Goal: Check status

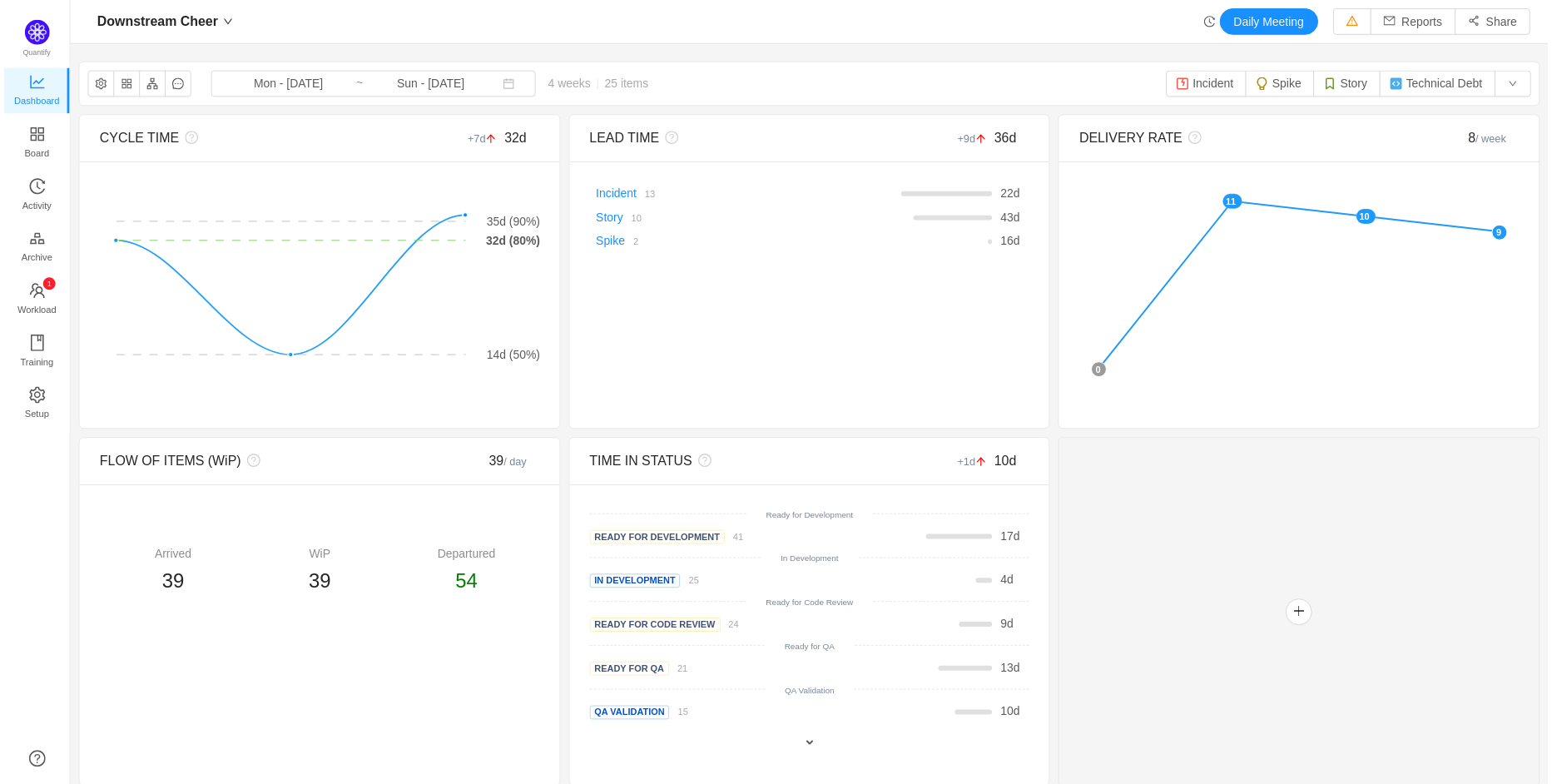
scroll to position [784, 1485]
click at [1226, 93] on button "Incident" at bounding box center [1208, 84] width 81 height 27
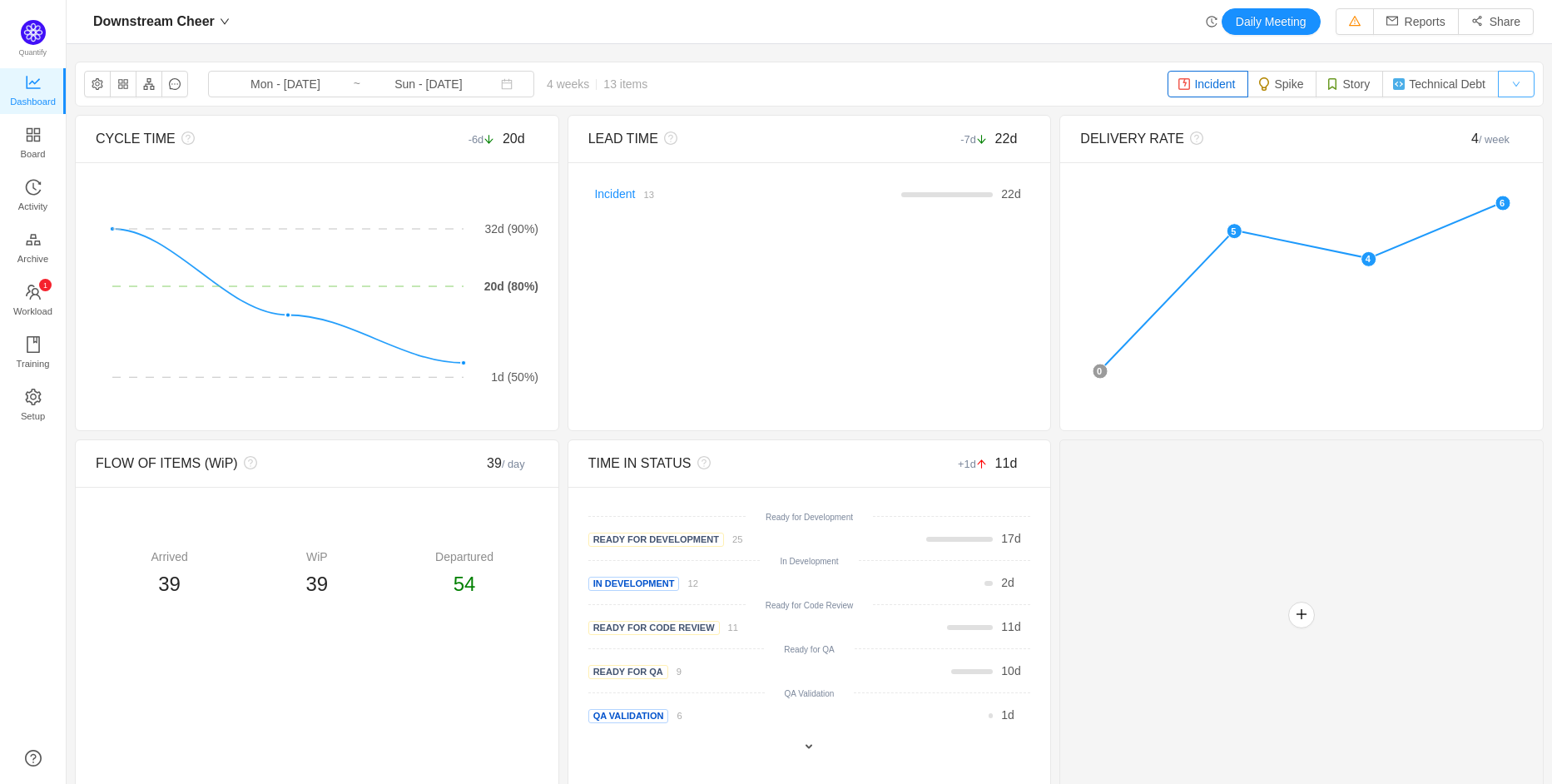
click at [1515, 92] on button "button" at bounding box center [1515, 84] width 36 height 27
click at [1527, 121] on div "DELIVERY RATE 4 / week" at bounding box center [1301, 139] width 482 height 47
click at [1514, 89] on button "button" at bounding box center [1515, 84] width 36 height 27
click at [1512, 115] on li "Reset" at bounding box center [1522, 117] width 51 height 27
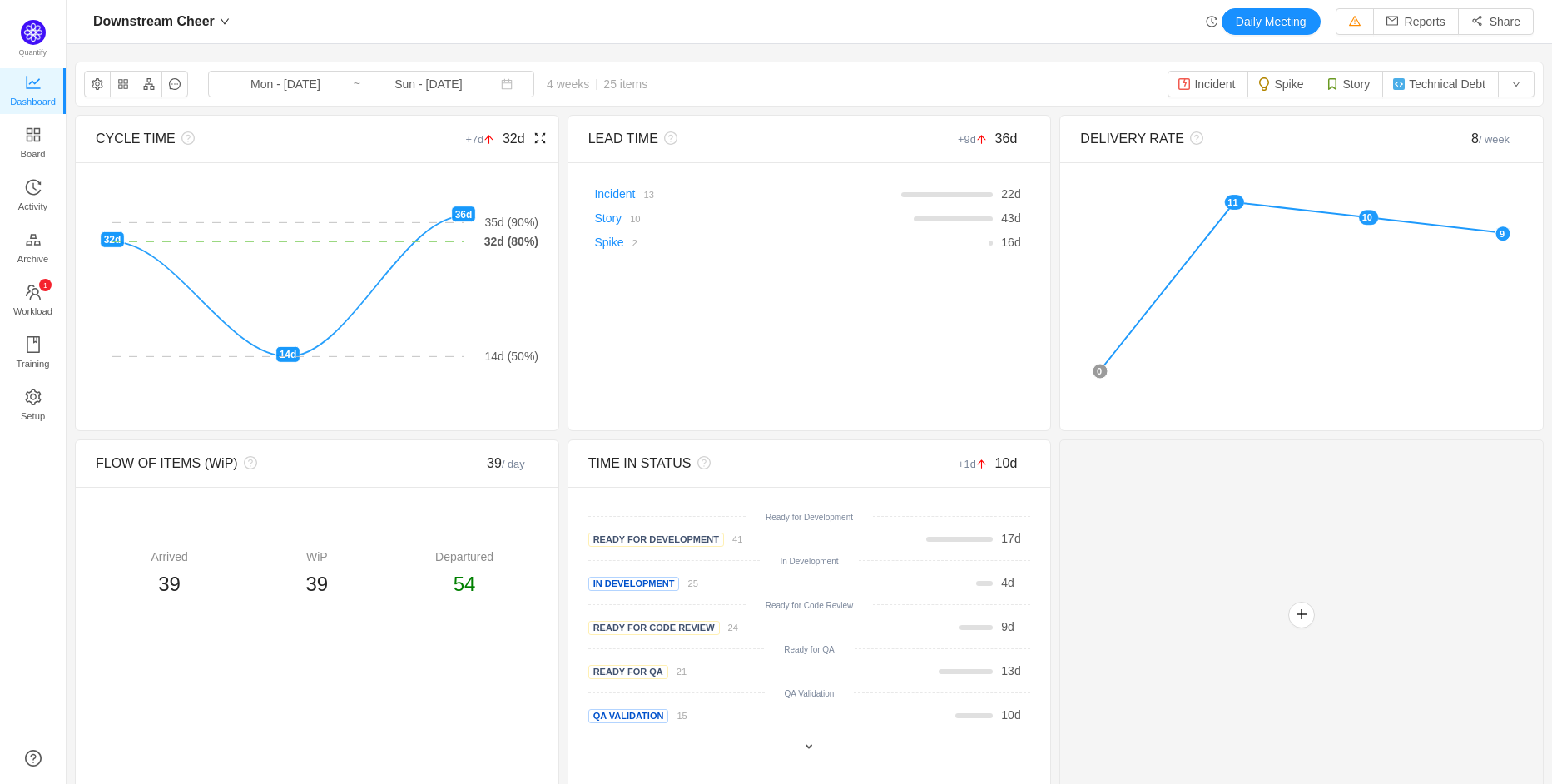
scroll to position [14, 0]
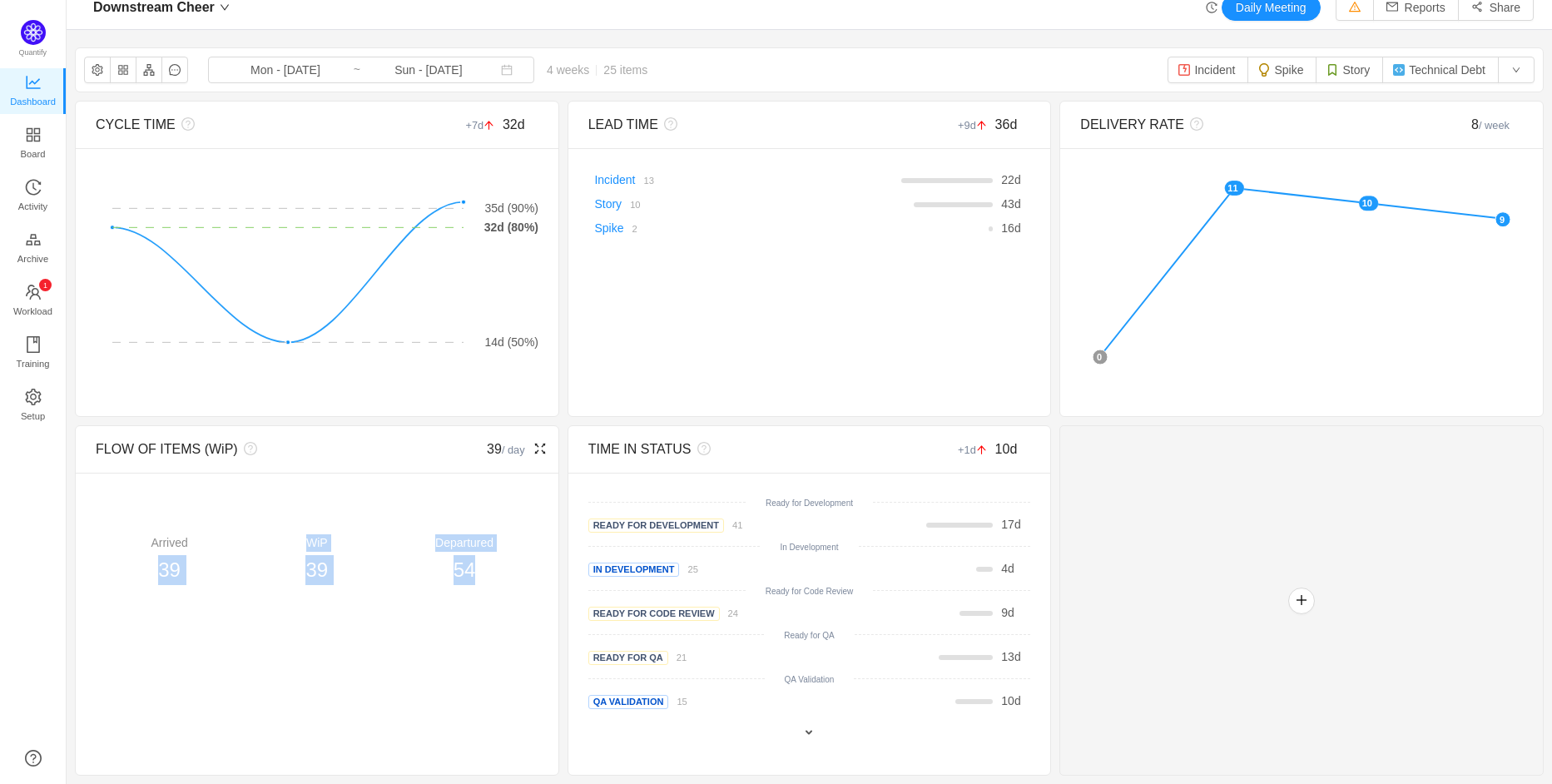
drag, startPoint x: 474, startPoint y: 577, endPoint x: 148, endPoint y: 569, distance: 326.1
click at [148, 569] on div "Arrived 39 WiP 39 Departured 54" at bounding box center [316, 560] width 443 height 51
click at [266, 627] on div "FLOW OF ITEMS (WiP) 39 / day Arrived 39 WiP 39 Departured 54" at bounding box center [317, 599] width 484 height 350
click at [814, 735] on span at bounding box center [808, 733] width 13 height 13
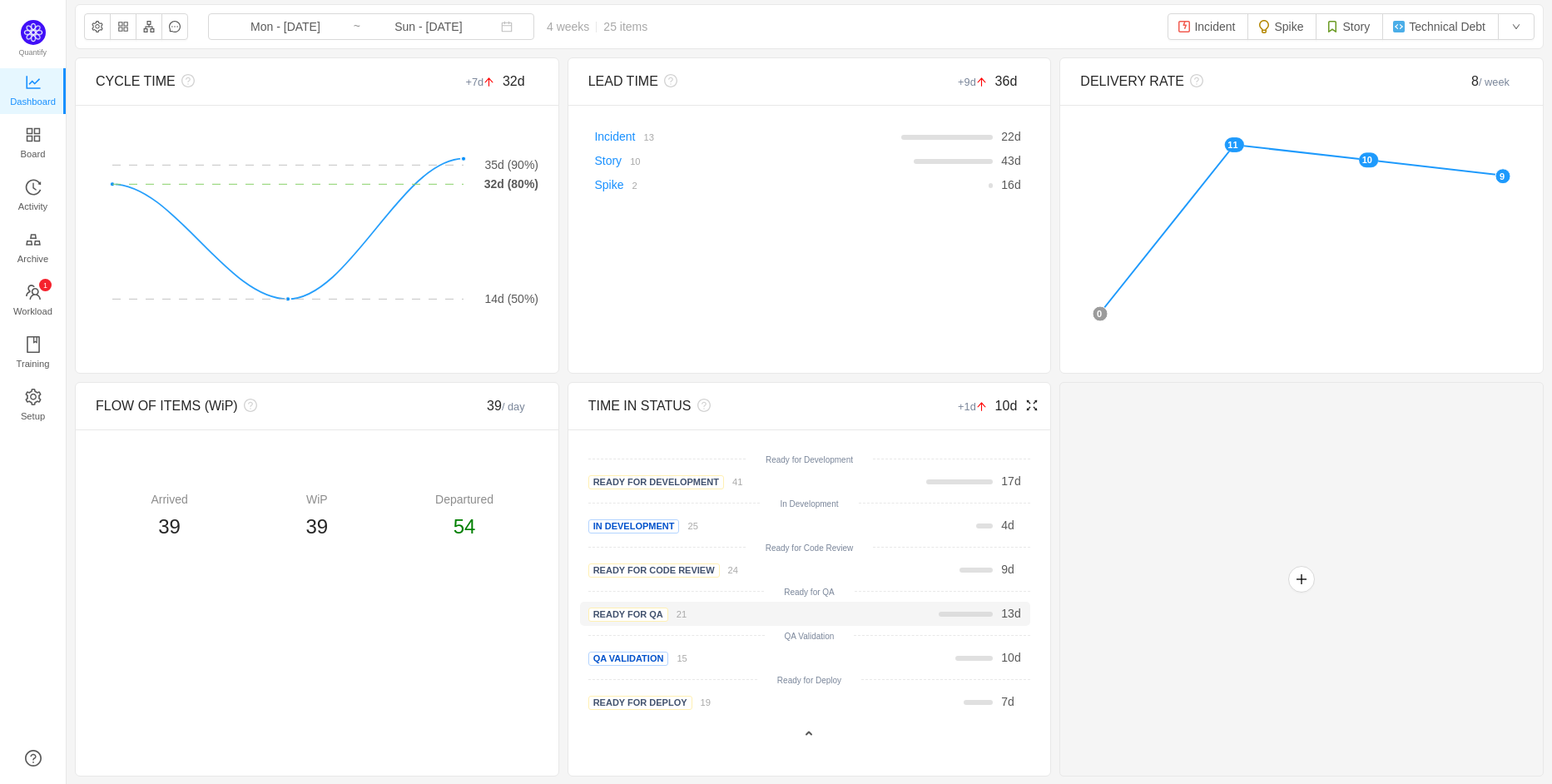
scroll to position [58, 0]
drag, startPoint x: 1003, startPoint y: 701, endPoint x: 1017, endPoint y: 701, distance: 14.0
click at [1017, 701] on div "7 d" at bounding box center [1007, 701] width 21 height 18
click at [1018, 706] on div "7 d" at bounding box center [901, 701] width 258 height 18
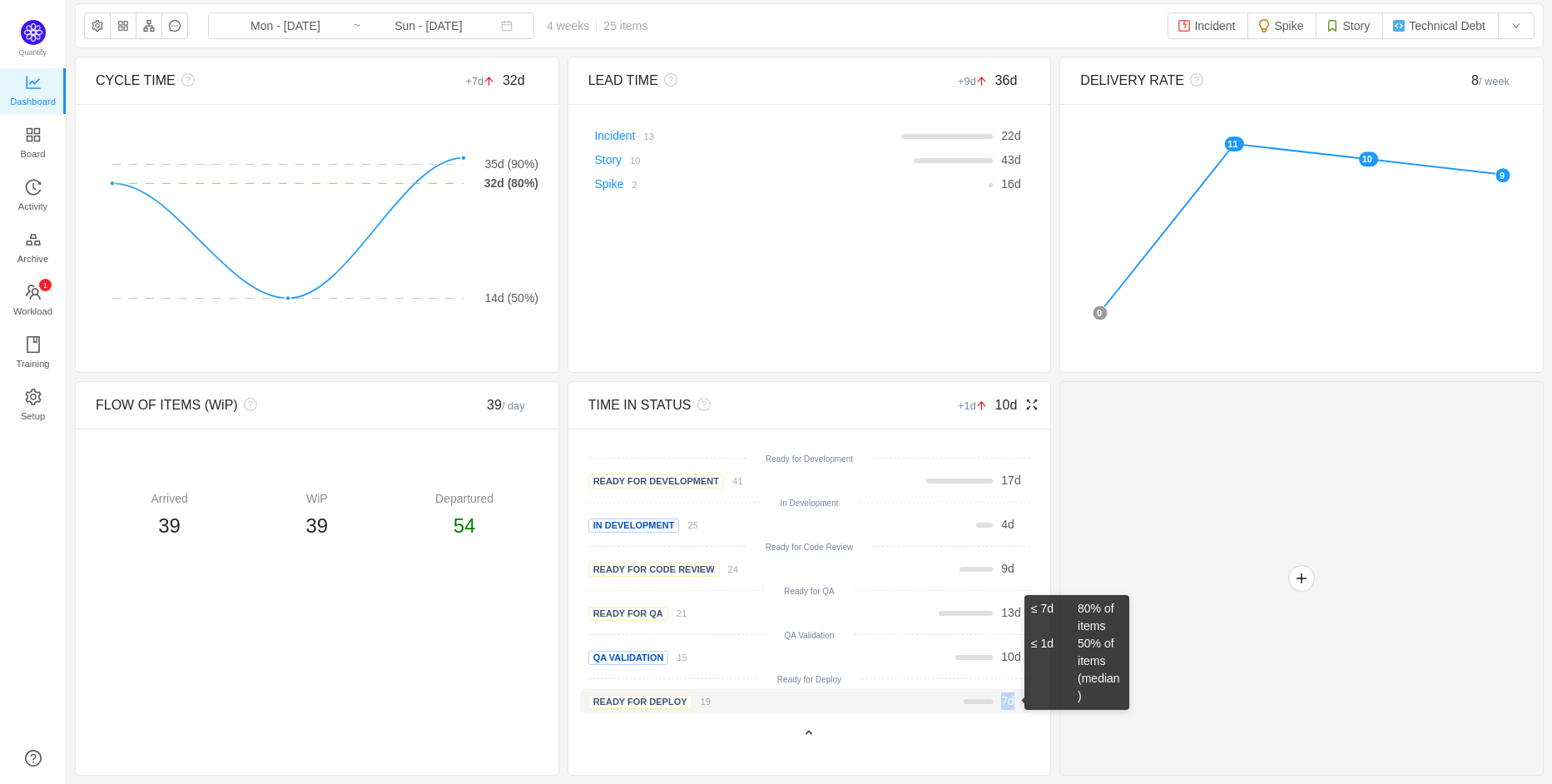
click at [1003, 705] on span "7 d" at bounding box center [1007, 701] width 13 height 13
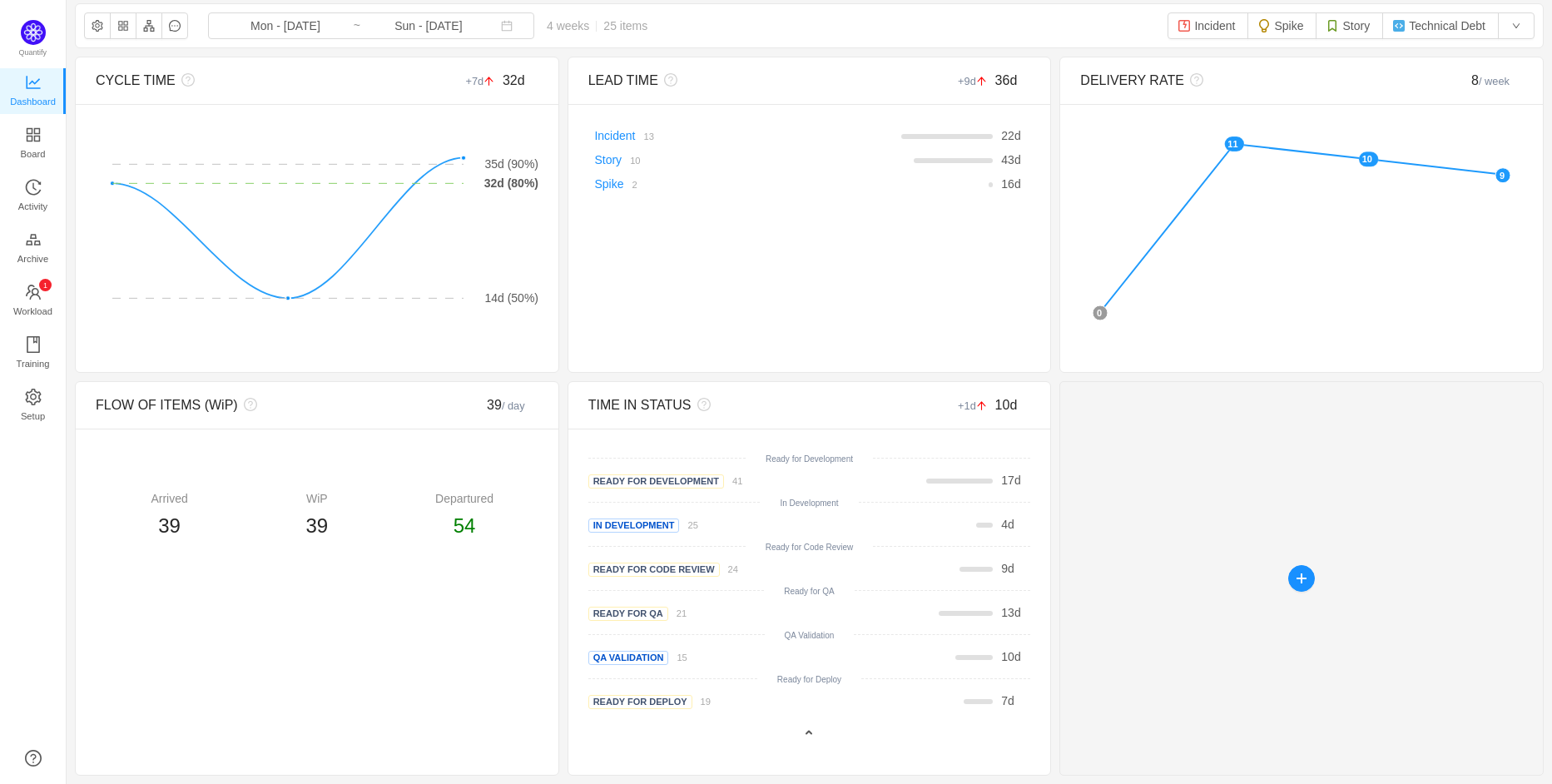
click at [1213, 626] on div at bounding box center [1301, 578] width 484 height 395
